Goal: Transaction & Acquisition: Purchase product/service

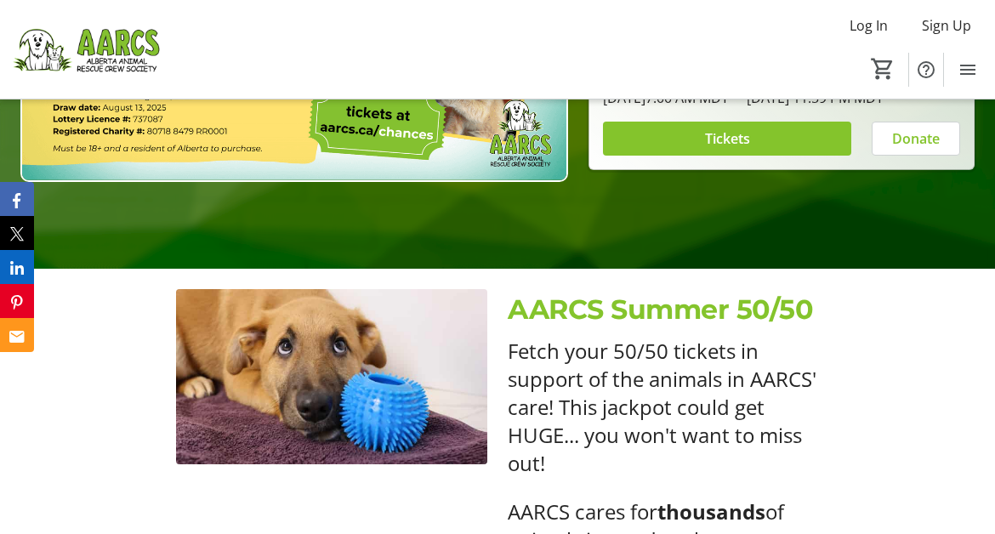
scroll to position [174, 0]
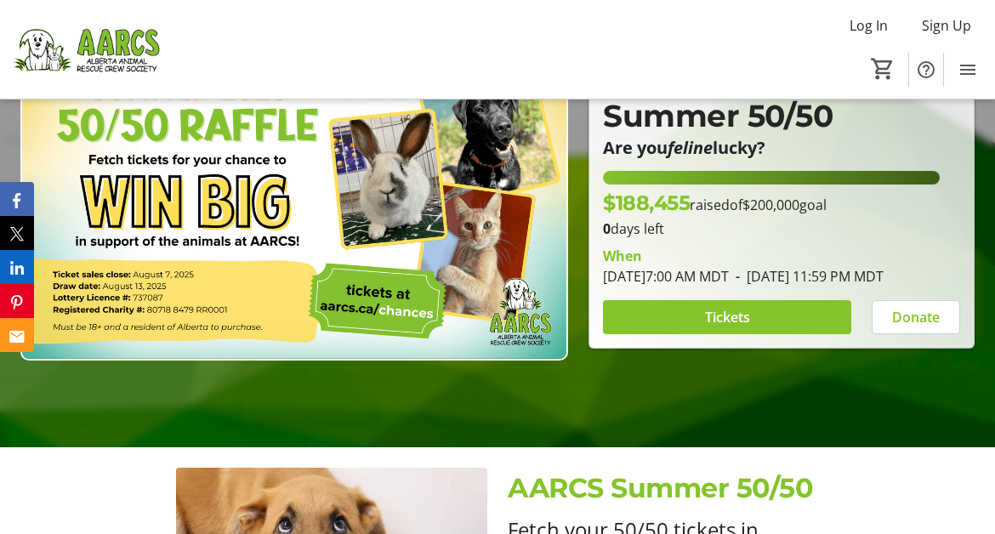
click at [698, 188] on p "$188,455 raised of $200,000 goal" at bounding box center [715, 203] width 224 height 31
click at [770, 325] on span at bounding box center [727, 317] width 248 height 41
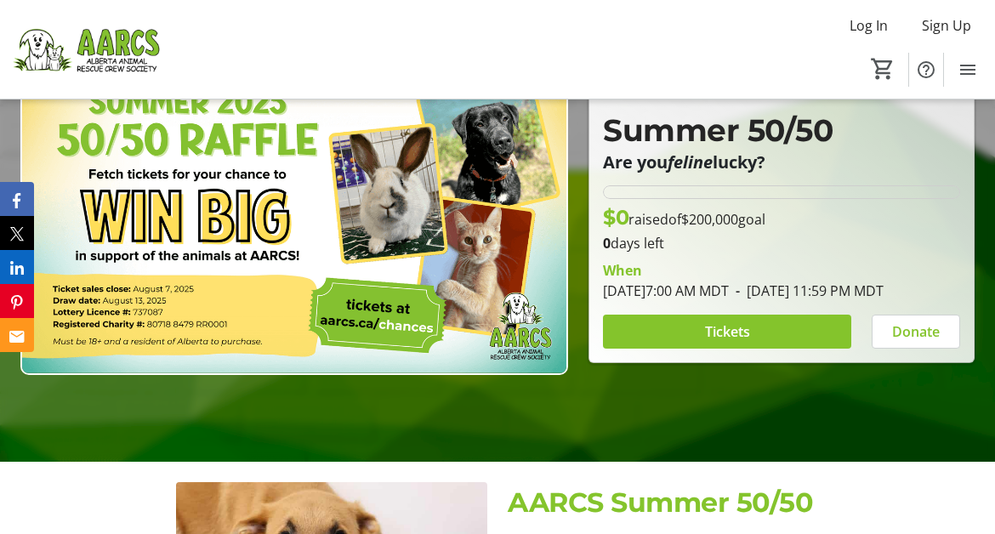
scroll to position [174, 0]
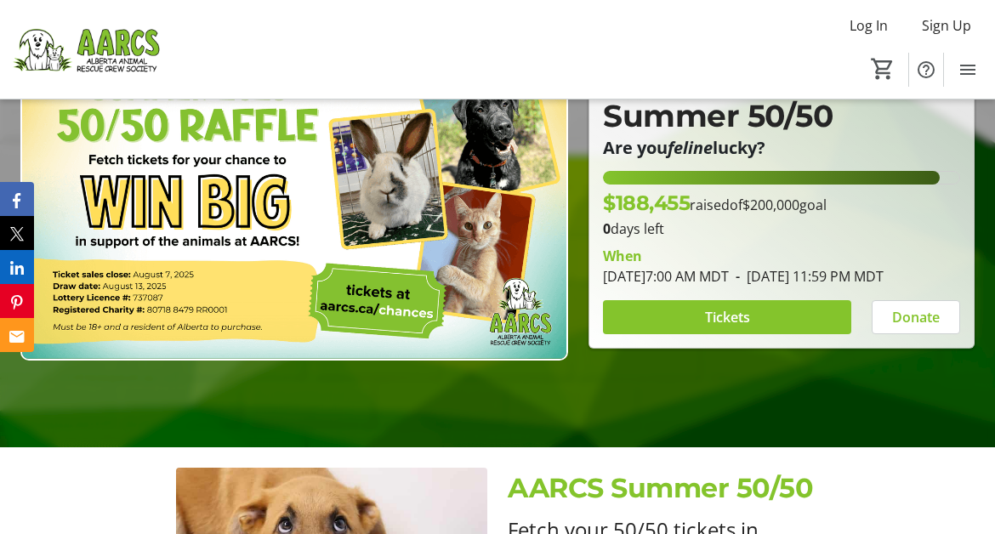
click at [326, 291] on img at bounding box center [294, 207] width 548 height 309
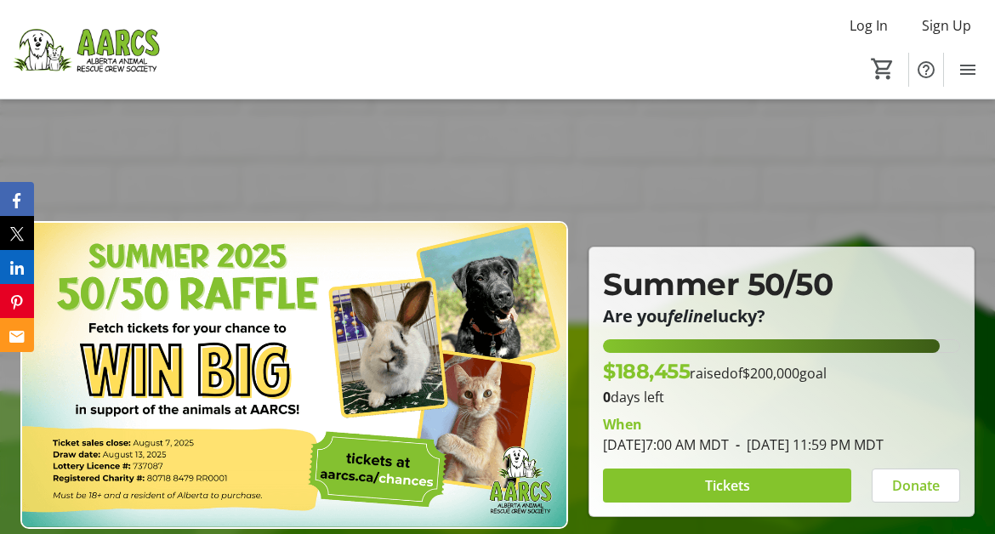
scroll to position [0, 0]
